Goal: Find contact information: Find contact information

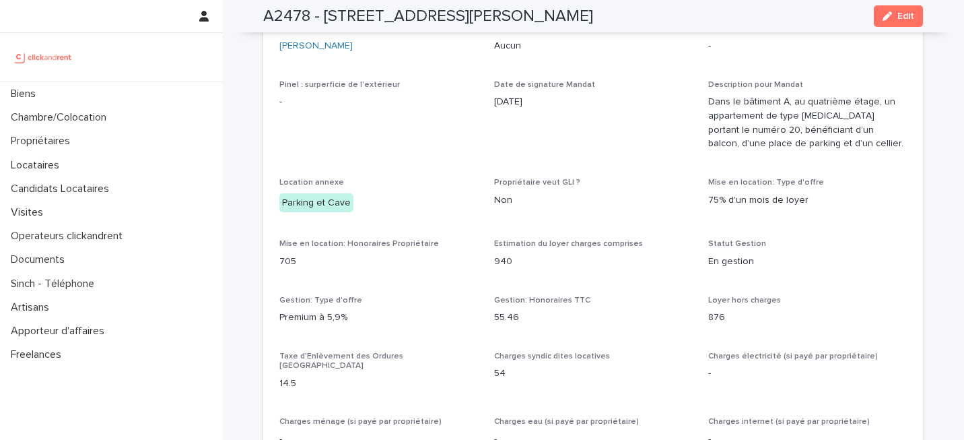
scroll to position [1100, 0]
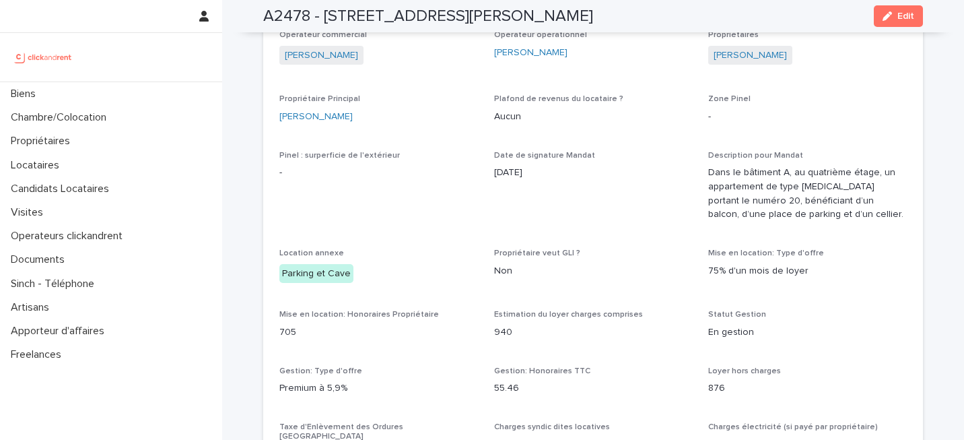
click at [524, 233] on span "Date de signature Mandat [DATE]" at bounding box center [593, 192] width 199 height 82
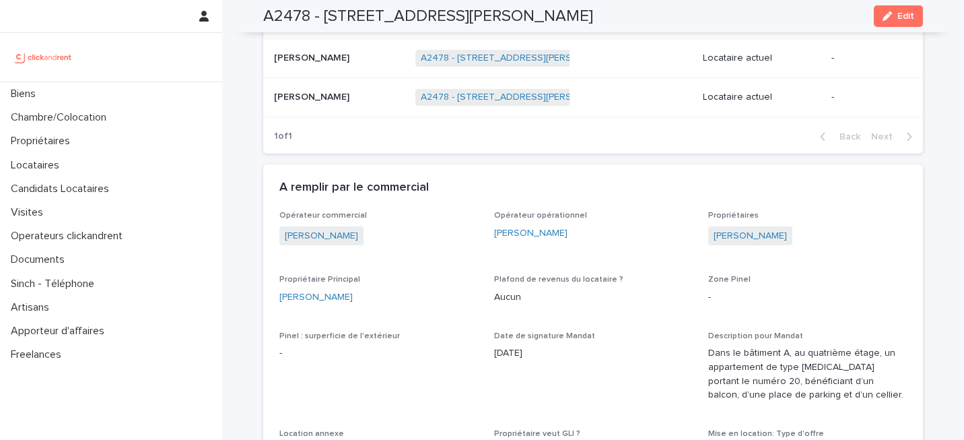
scroll to position [863, 0]
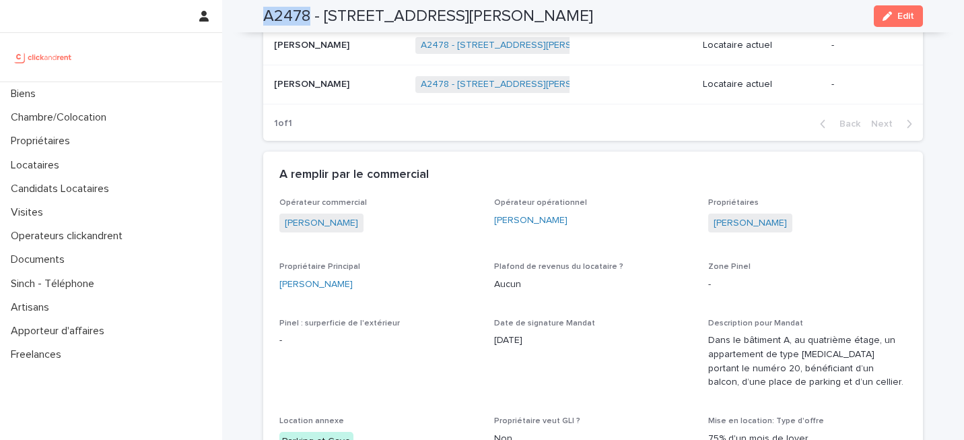
copy h2 "A2478"
drag, startPoint x: 257, startPoint y: 13, endPoint x: 308, endPoint y: 17, distance: 52.0
click at [308, 17] on div "A2478 - [STREET_ADDRESS][PERSON_NAME] Edit" at bounding box center [593, 16] width 725 height 32
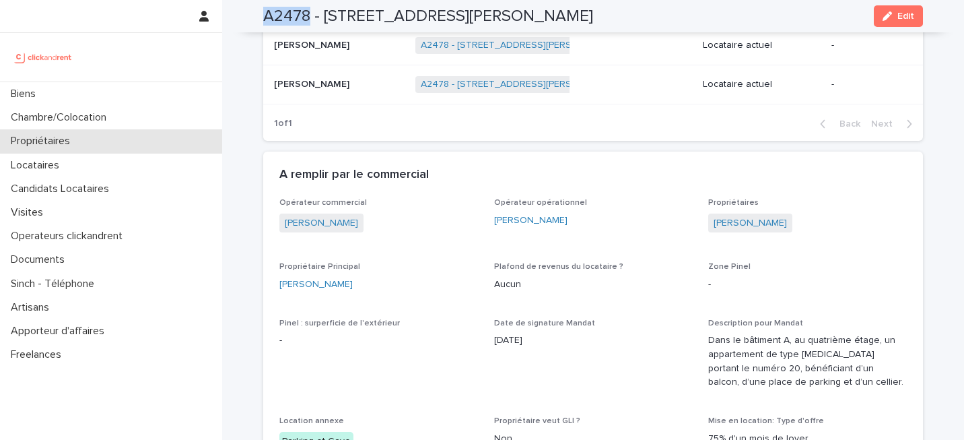
click at [112, 138] on div "Propriétaires" at bounding box center [111, 141] width 222 height 24
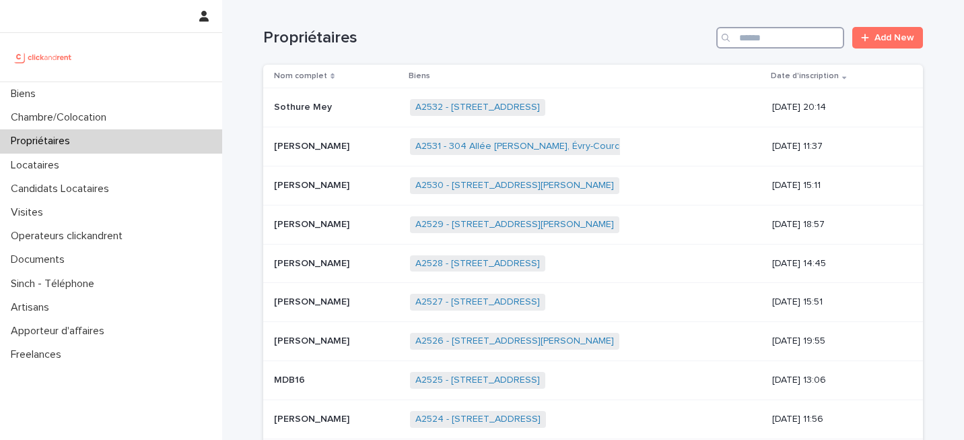
click at [752, 37] on input "Search" at bounding box center [780, 38] width 128 height 22
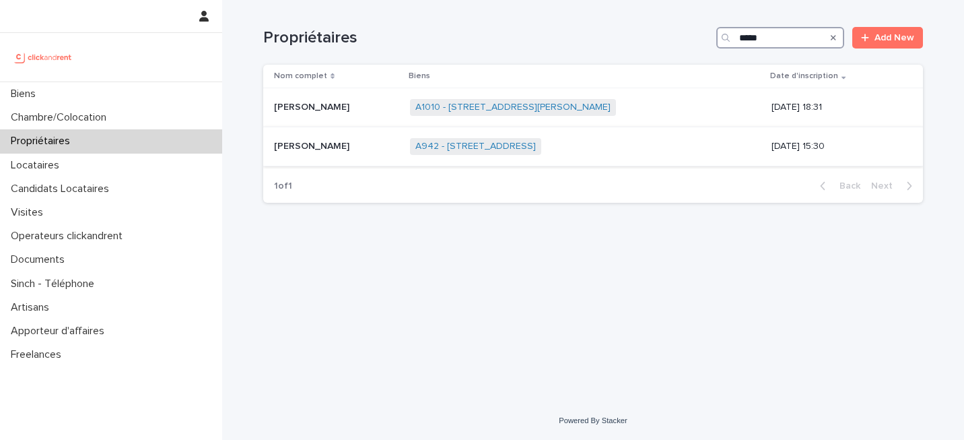
type input "*****"
click at [339, 149] on p "[PERSON_NAME]" at bounding box center [313, 145] width 78 height 14
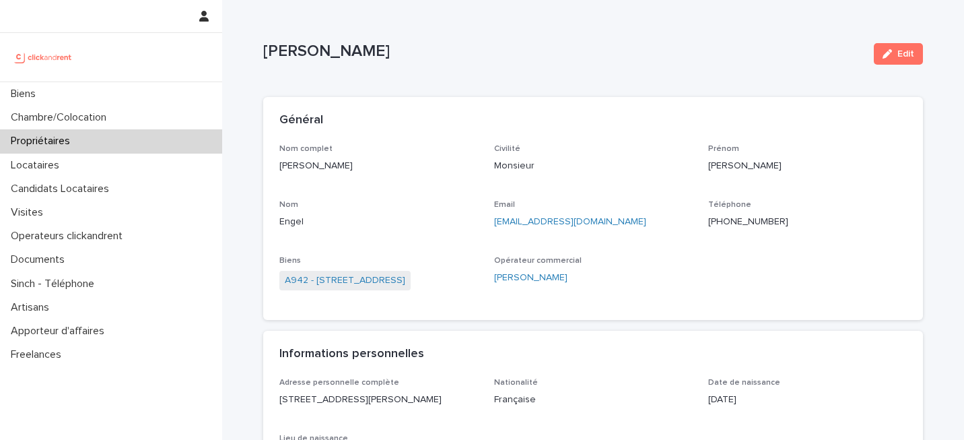
click at [740, 218] on p "[PHONE_NUMBER]" at bounding box center [807, 222] width 199 height 14
copy p "33636573744"
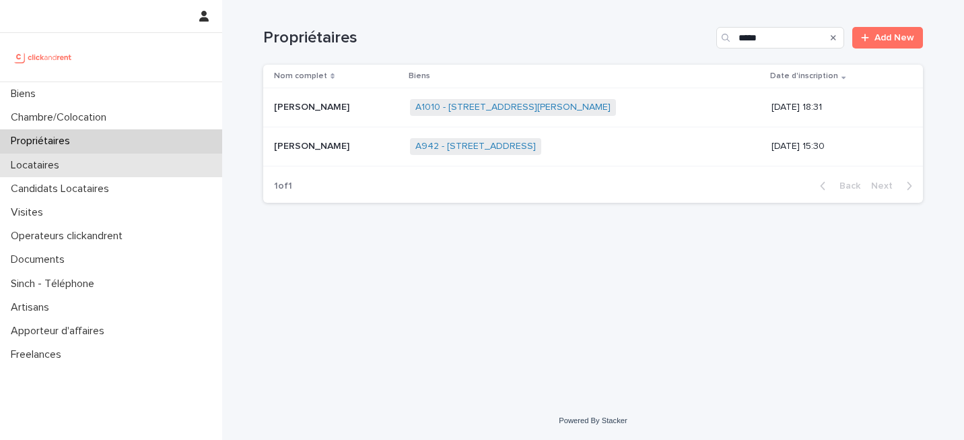
click at [149, 158] on div "Locataires" at bounding box center [111, 166] width 222 height 24
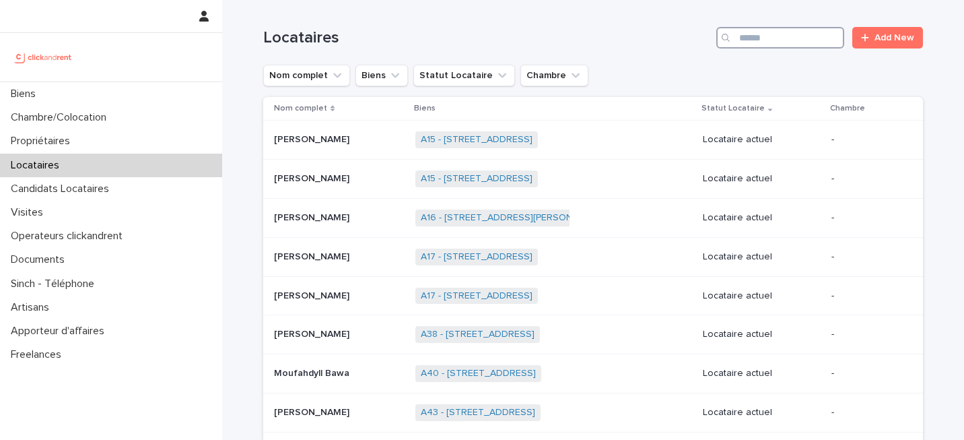
click at [768, 36] on input "Search" at bounding box center [780, 38] width 128 height 22
paste input "******"
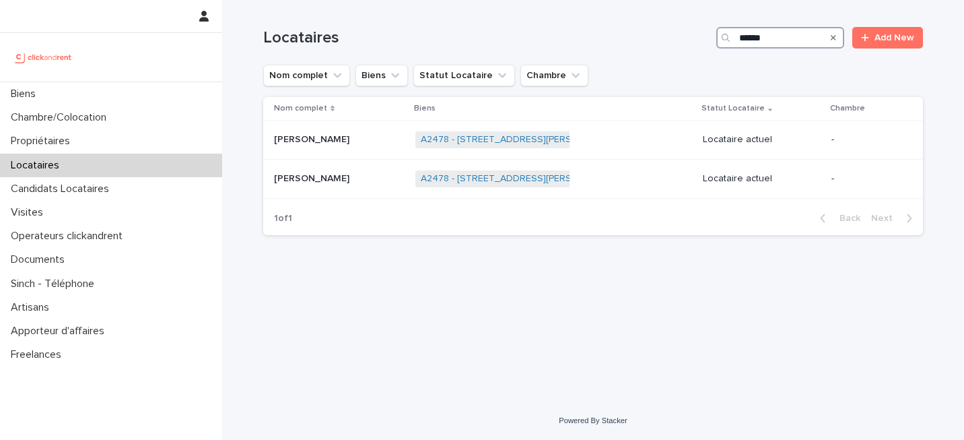
type input "******"
click at [525, 140] on link "A2478 - [STREET_ADDRESS][PERSON_NAME]" at bounding box center [520, 139] width 199 height 11
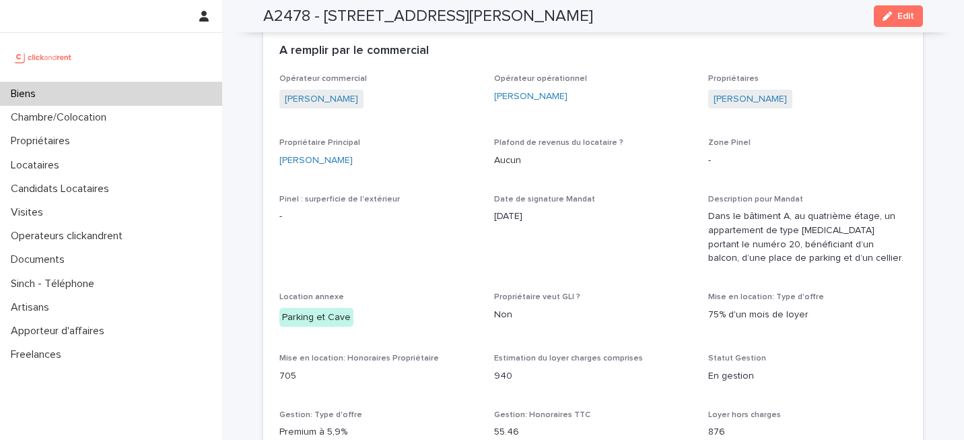
scroll to position [984, 0]
click at [754, 108] on link "[PERSON_NAME]" at bounding box center [750, 101] width 73 height 14
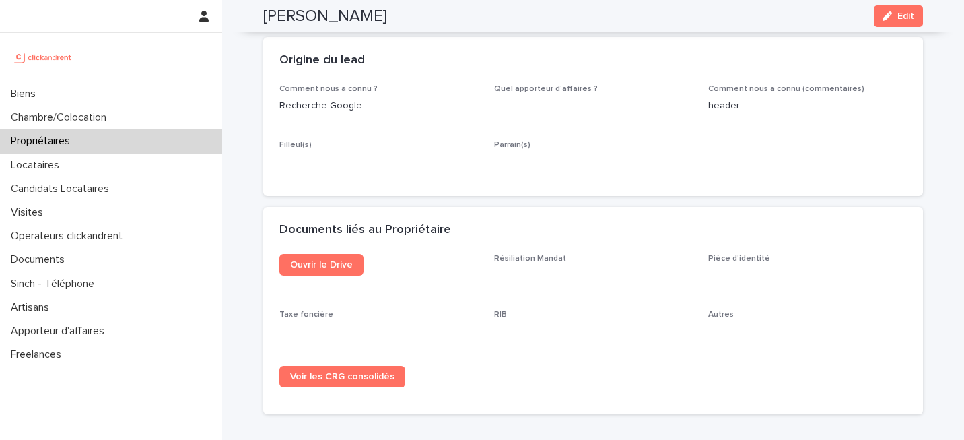
scroll to position [780, 0]
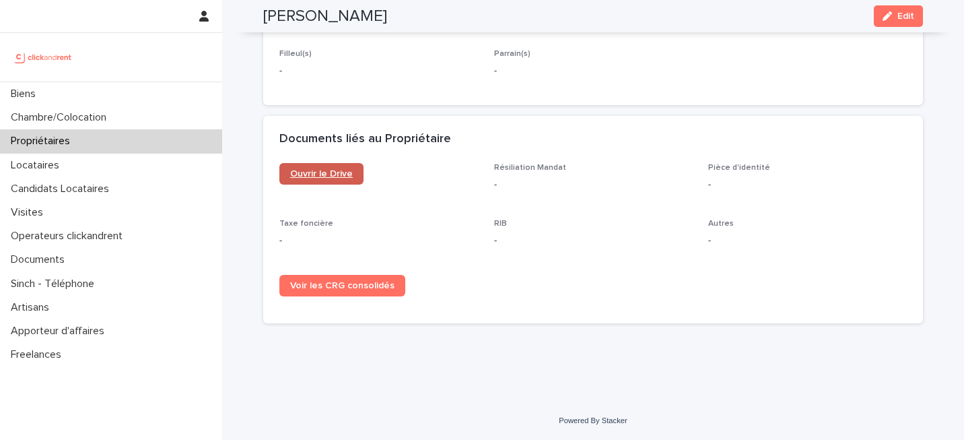
click at [325, 169] on span "Ouvrir le Drive" at bounding box center [321, 173] width 63 height 9
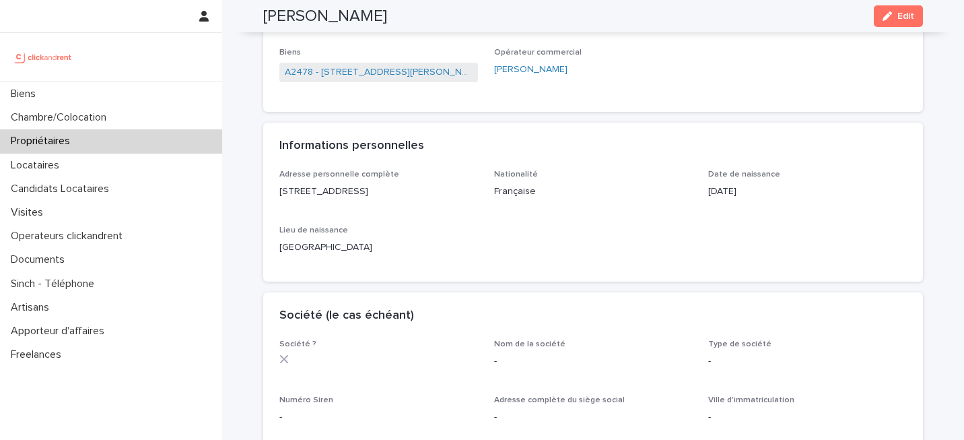
scroll to position [0, 0]
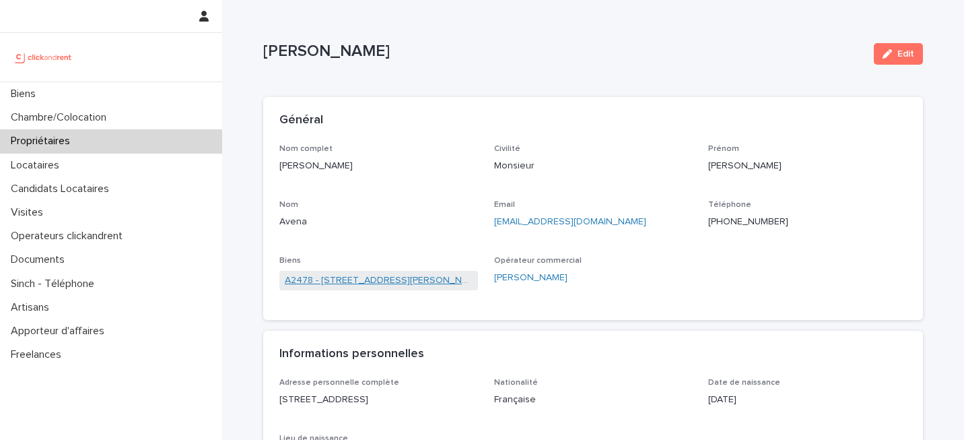
click at [420, 282] on link "A2478 - [STREET_ADDRESS][PERSON_NAME]" at bounding box center [379, 280] width 188 height 14
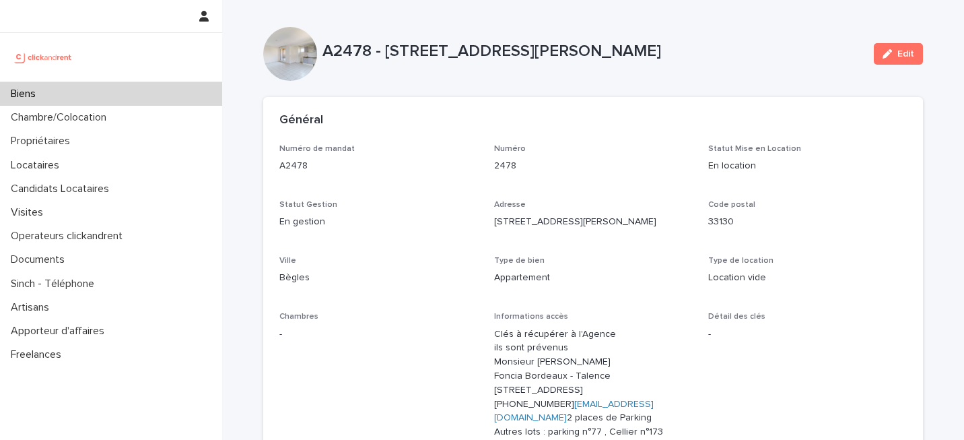
click at [638, 45] on p "A2478 - [STREET_ADDRESS][PERSON_NAME]" at bounding box center [593, 52] width 541 height 20
copy p "33130"
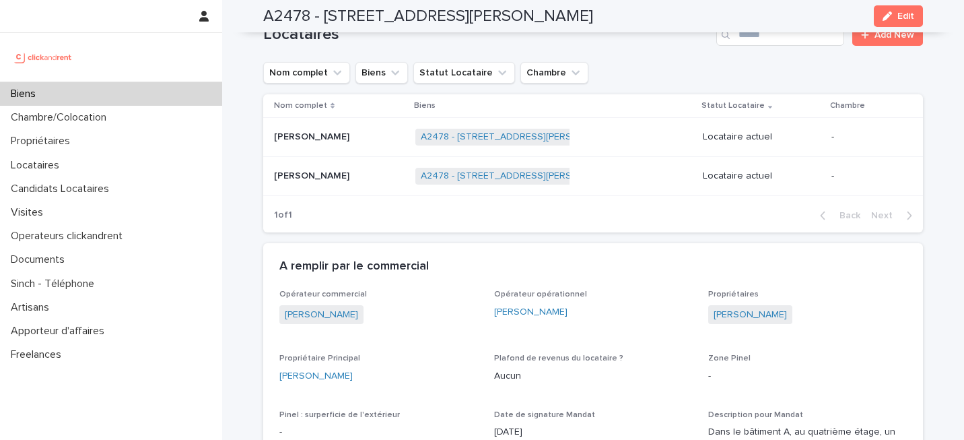
scroll to position [774, 0]
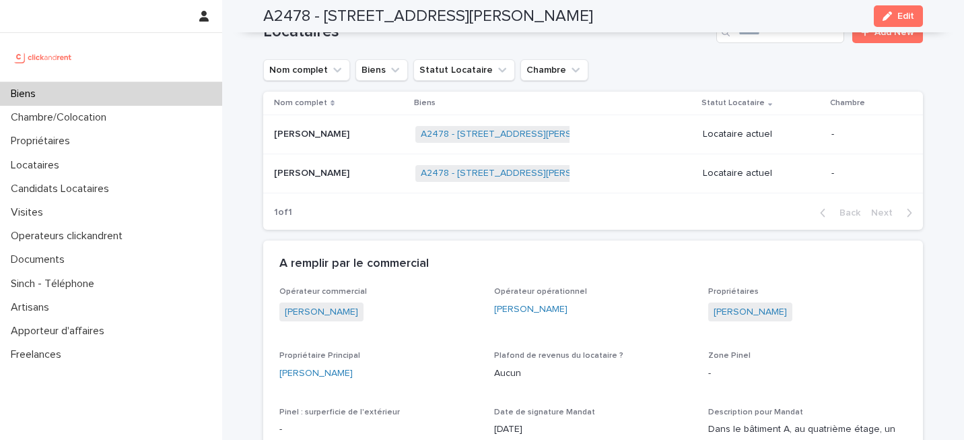
drag, startPoint x: 558, startPoint y: 14, endPoint x: 615, endPoint y: 17, distance: 57.3
click at [615, 17] on div "A2478 - [STREET_ADDRESS][PERSON_NAME] Edit" at bounding box center [593, 16] width 660 height 32
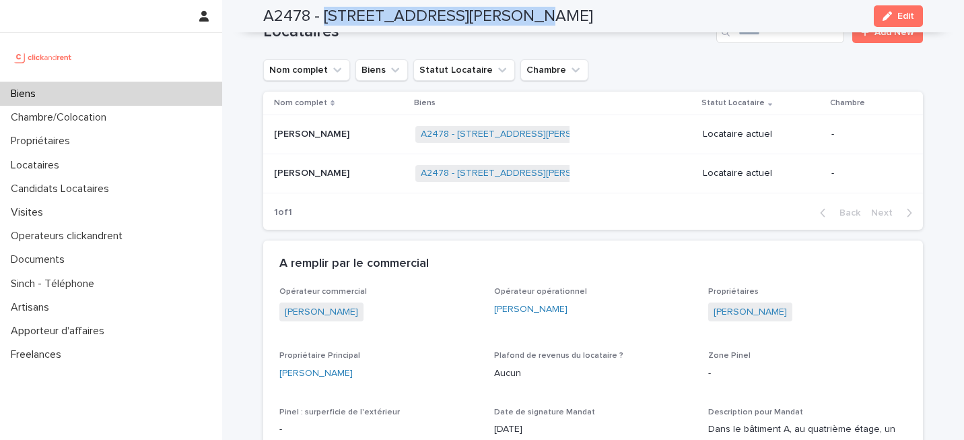
drag, startPoint x: 325, startPoint y: 19, endPoint x: 495, endPoint y: 24, distance: 170.5
click at [495, 24] on h2 "A2478 - [STREET_ADDRESS][PERSON_NAME]" at bounding box center [428, 17] width 330 height 20
drag, startPoint x: 508, startPoint y: 18, endPoint x: 543, endPoint y: 11, distance: 35.8
click at [543, 11] on h2 "A2478 - [STREET_ADDRESS][PERSON_NAME]" at bounding box center [428, 17] width 330 height 20
drag, startPoint x: 504, startPoint y: 13, endPoint x: 566, endPoint y: 15, distance: 62.0
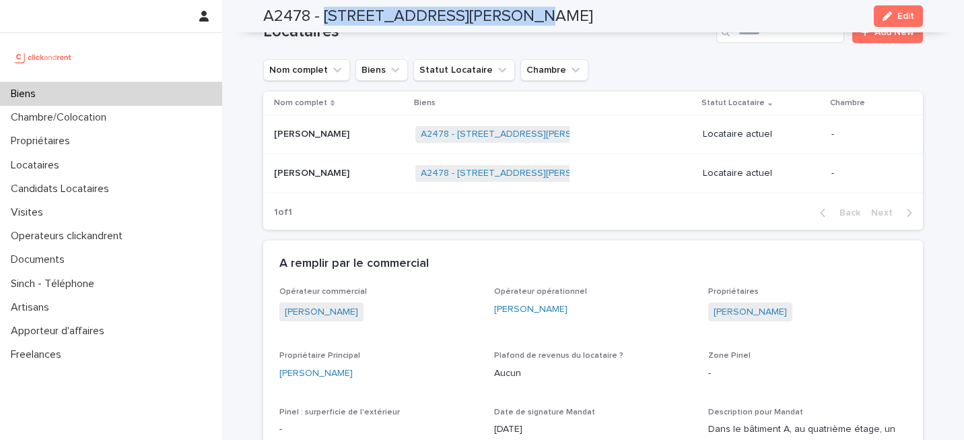
click at [566, 15] on h2 "A2478 - [STREET_ADDRESS][PERSON_NAME]" at bounding box center [428, 17] width 330 height 20
click at [556, 15] on h2 "A2478 - [STREET_ADDRESS][PERSON_NAME]" at bounding box center [428, 17] width 330 height 20
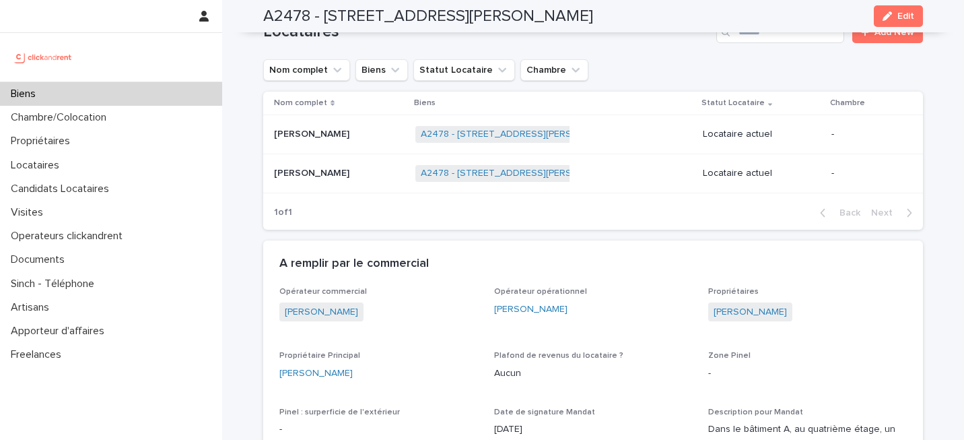
drag, startPoint x: 550, startPoint y: 18, endPoint x: 494, endPoint y: 19, distance: 56.6
click at [494, 20] on h2 "A2478 - [STREET_ADDRESS][PERSON_NAME]" at bounding box center [428, 17] width 330 height 20
click at [732, 319] on link "[PERSON_NAME]" at bounding box center [750, 312] width 73 height 14
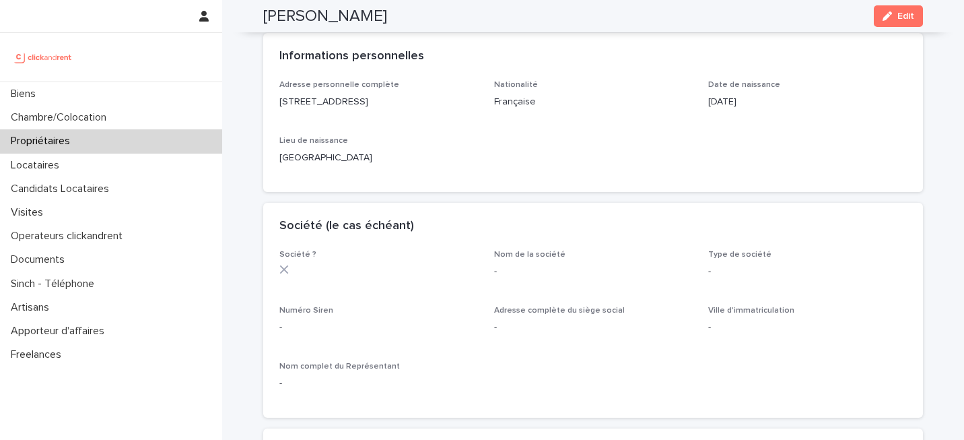
scroll to position [294, 0]
